Goal: Transaction & Acquisition: Subscribe to service/newsletter

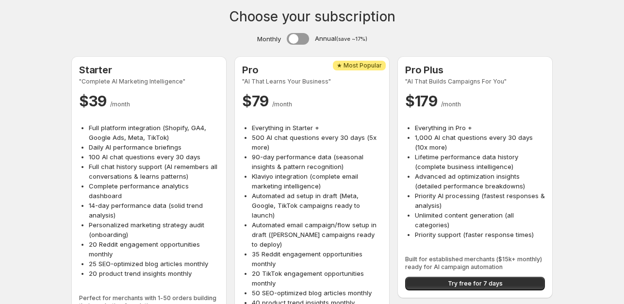
drag, startPoint x: 3, startPoint y: 189, endPoint x: 273, endPoint y: 140, distance: 273.4
click at [273, 140] on li "500 AI chat questions every 30 days (5x more)" at bounding box center [317, 141] width 130 height 19
click at [278, 105] on span "/ month" at bounding box center [282, 103] width 20 height 7
click at [612, 210] on div "Choose your subscription Monthly Annual (save ~17%) Starter "Complete AI Market…" at bounding box center [312, 188] width 624 height 377
click at [156, 62] on div "Starter "Complete AI Marketing Intelligence" $ 39 / month Full platform integra…" at bounding box center [148, 196] width 155 height 280
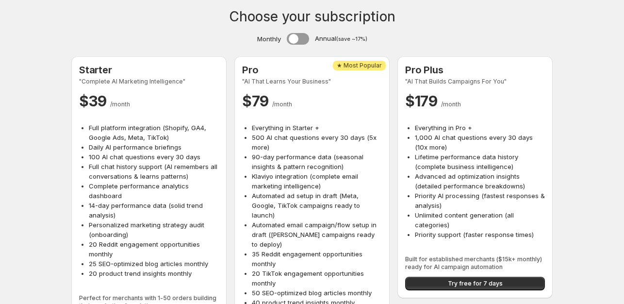
click at [176, 23] on div "Choose your subscription Monthly Annual (save ~17%) Starter "Complete AI Market…" at bounding box center [312, 188] width 624 height 377
